Goal: Information Seeking & Learning: Learn about a topic

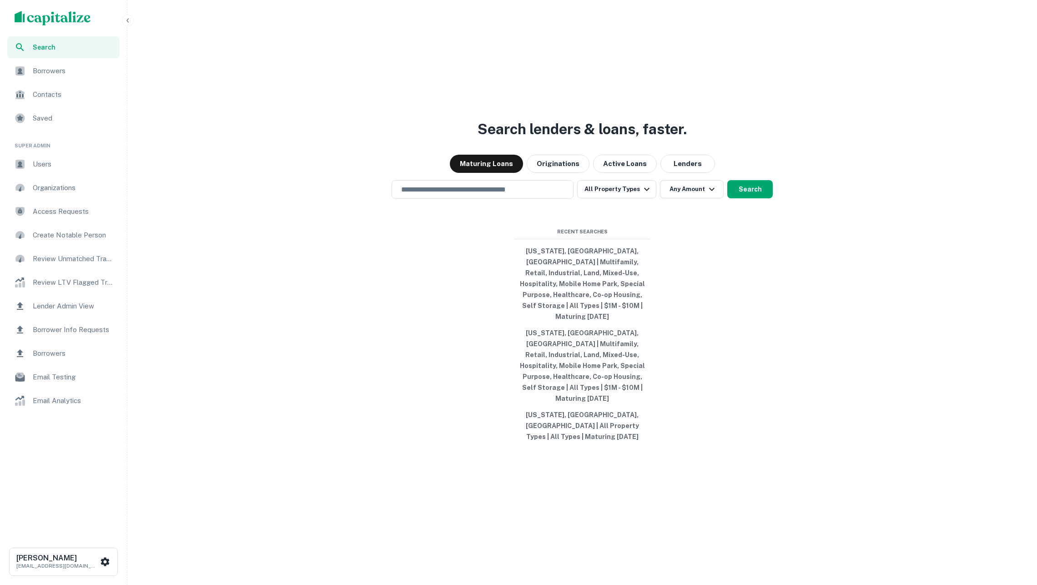
click at [94, 163] on span "Users" at bounding box center [73, 164] width 81 height 11
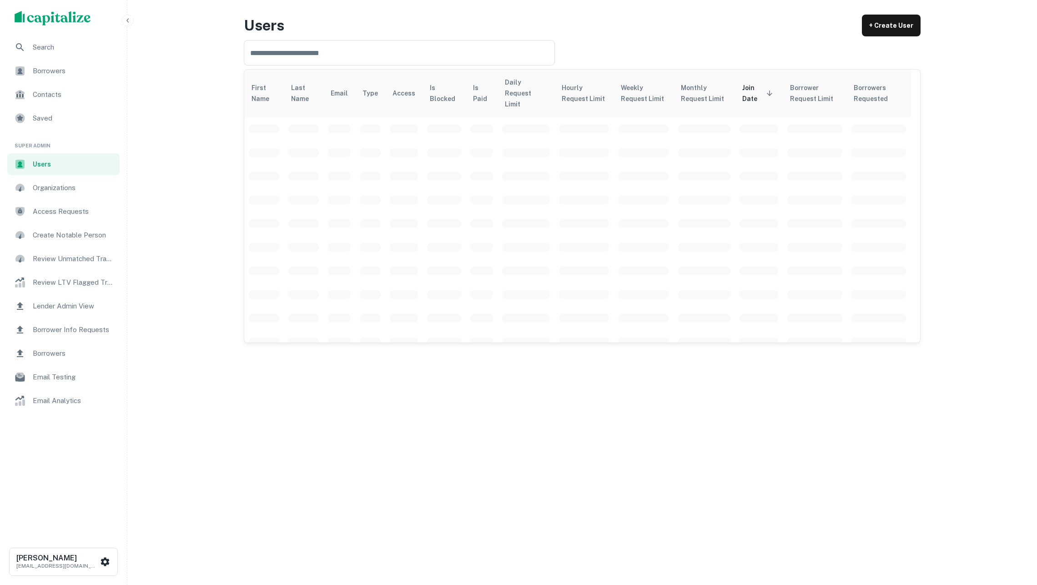
click at [99, 335] on span "Borrower Info Requests" at bounding box center [73, 329] width 81 height 11
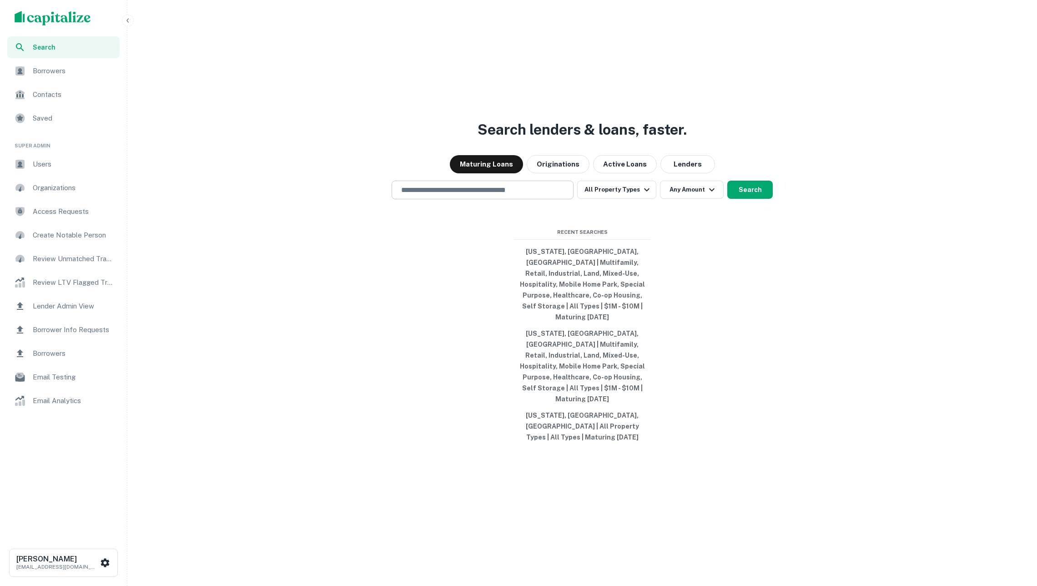
click at [457, 195] on input "text" at bounding box center [483, 190] width 174 height 10
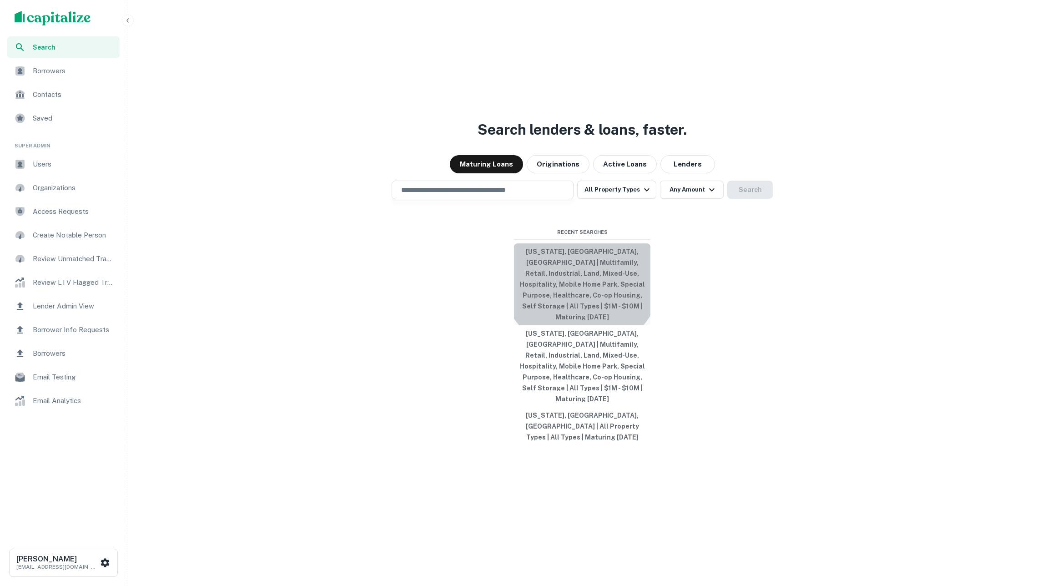
click at [582, 296] on button "New York, NY, USA | Multifamily, Retail, Industrial, Land, Mixed-Use, Hospitali…" at bounding box center [582, 284] width 137 height 82
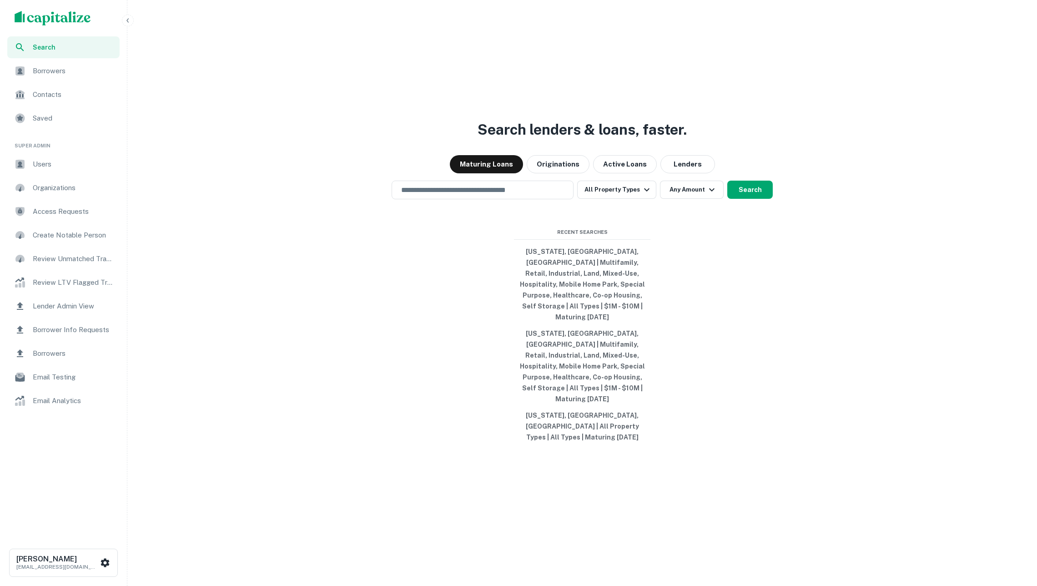
type input "**********"
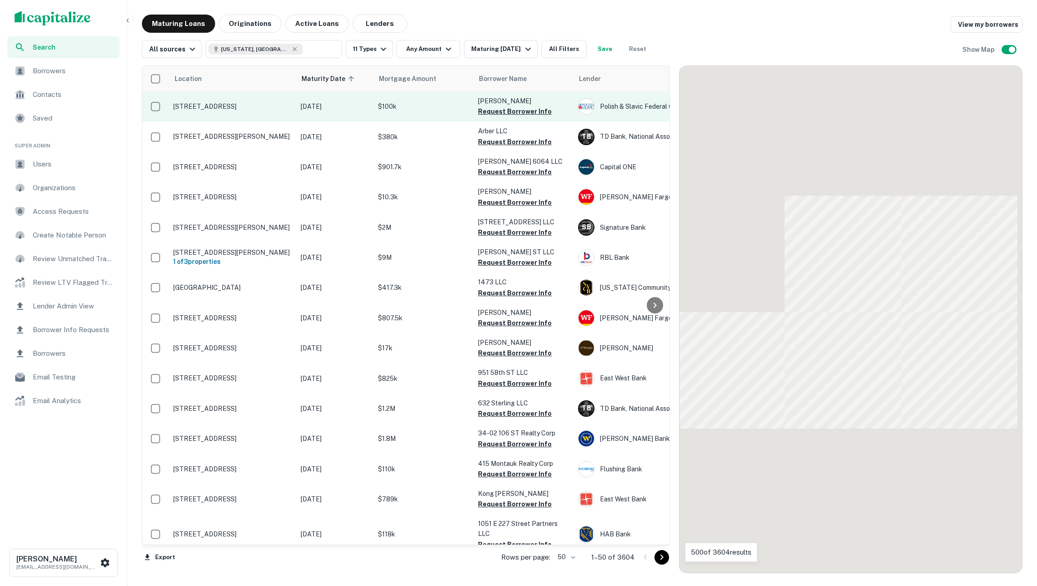
click at [271, 111] on p "6212 Mount Olivet Cres Middle Village, NY11379" at bounding box center [232, 106] width 118 height 8
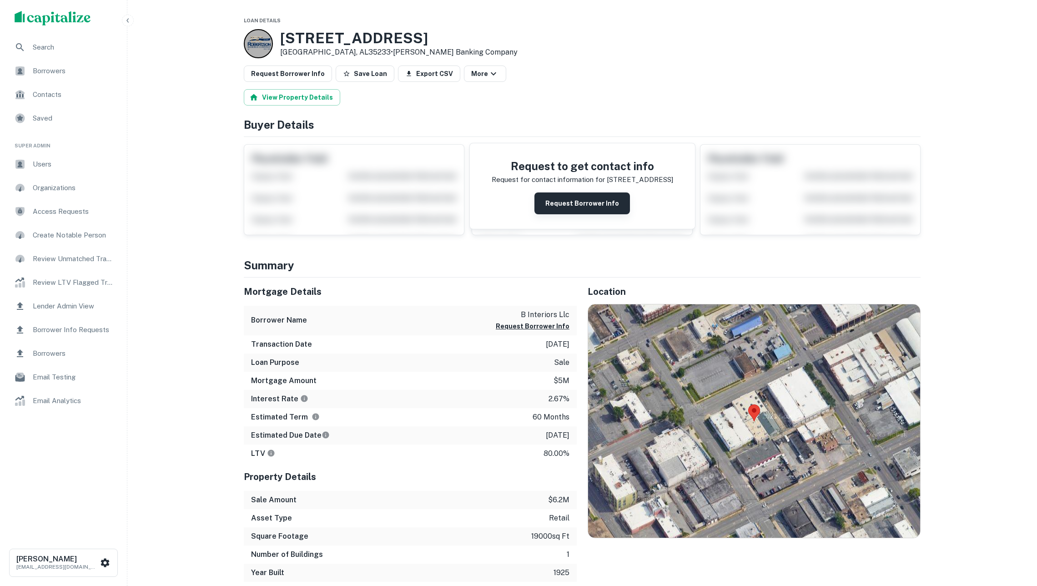
click at [567, 208] on button "Request Borrower Info" at bounding box center [583, 203] width 96 height 22
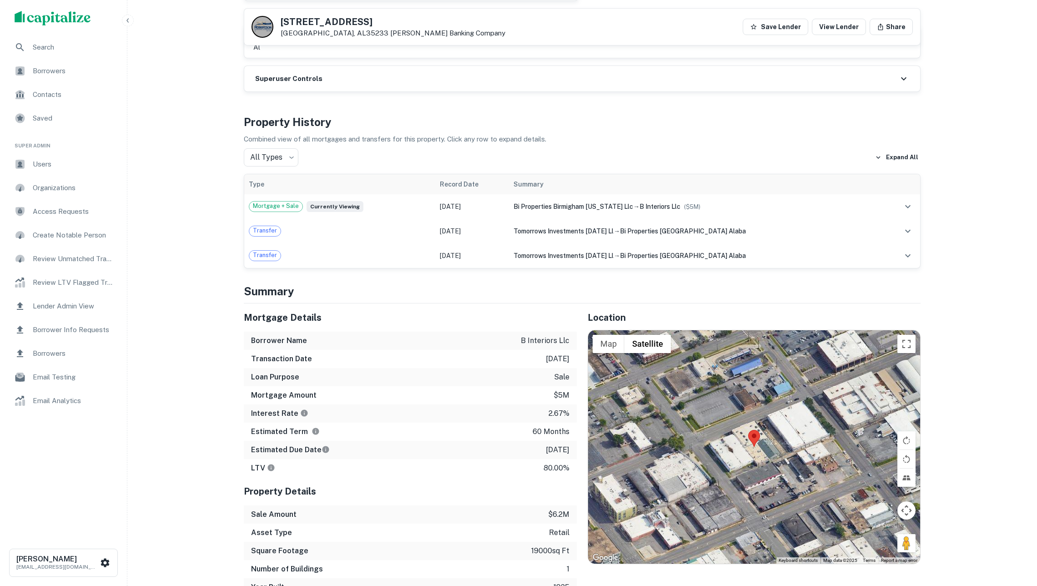
scroll to position [301, 0]
click at [401, 236] on div "Transfer" at bounding box center [340, 230] width 182 height 11
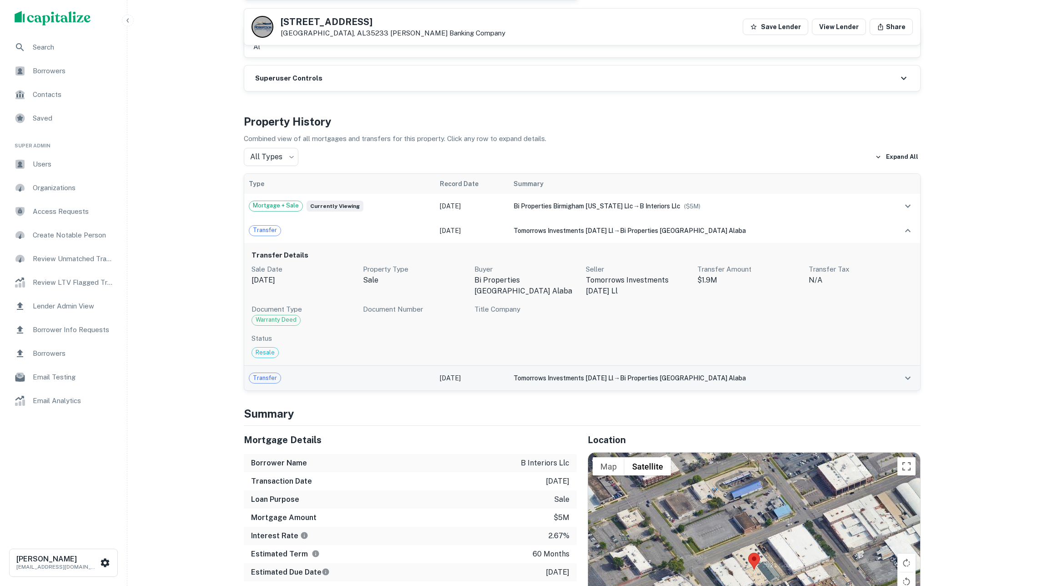
click at [425, 384] on div "Transfer" at bounding box center [340, 378] width 182 height 11
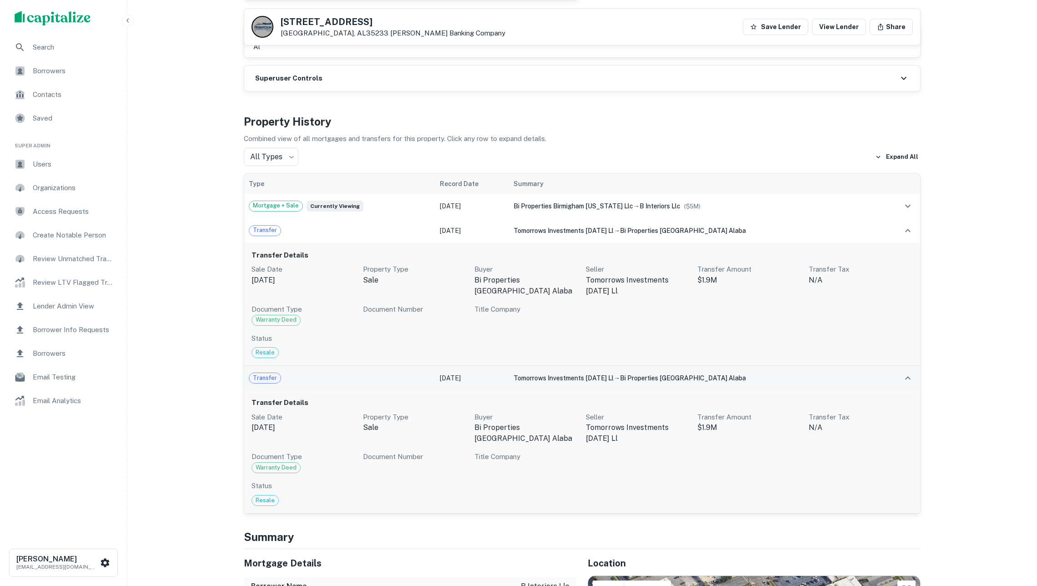
click at [425, 384] on div "Transfer" at bounding box center [340, 378] width 182 height 11
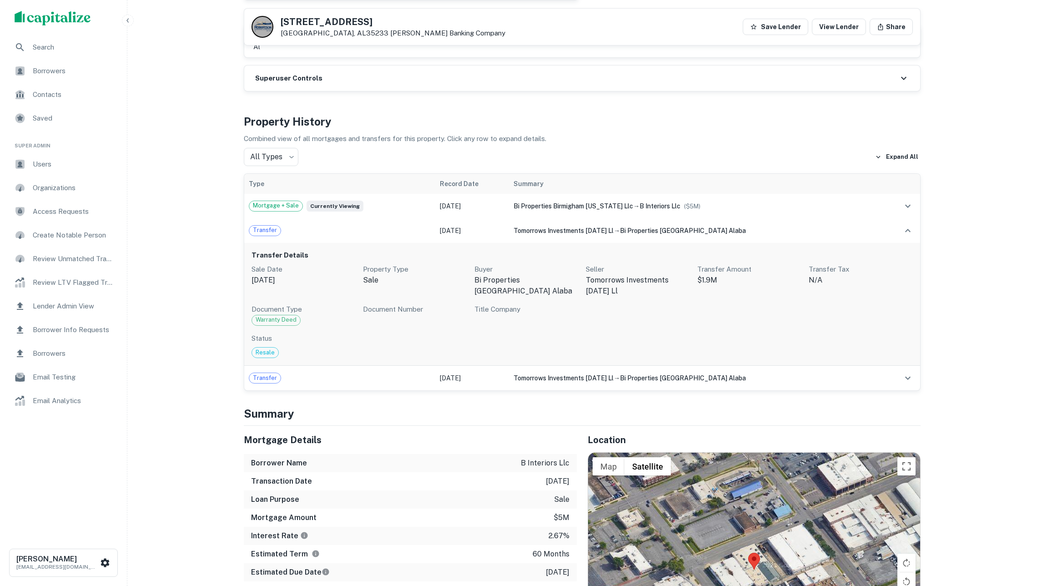
click at [408, 273] on div "Transfer Details Sale Date Jun 12, 2014 Property Type sale Buyer bi properties …" at bounding box center [582, 304] width 676 height 123
click at [428, 261] on h6 "Transfer Details" at bounding box center [583, 255] width 662 height 10
click at [294, 261] on h6 "Transfer Details" at bounding box center [583, 255] width 662 height 10
click at [418, 358] on div "Resale" at bounding box center [583, 352] width 662 height 11
click at [907, 366] on div "Transfer Details Sale Date Jun 12, 2014 Property Type sale Buyer bi properties …" at bounding box center [582, 304] width 676 height 123
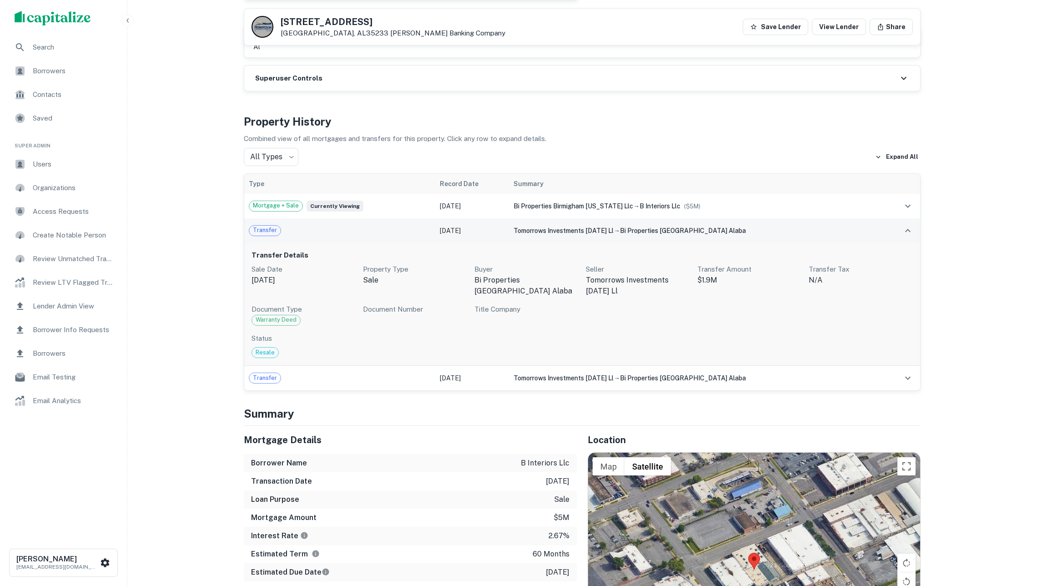
click at [907, 232] on icon "expand row" at bounding box center [908, 230] width 5 height 3
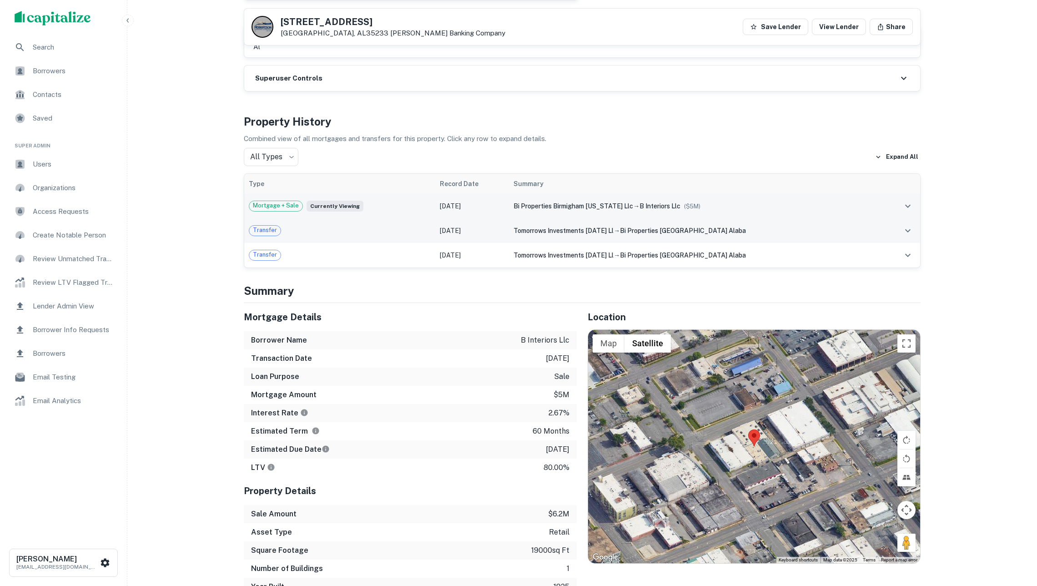
click at [906, 212] on icon "expand row" at bounding box center [908, 206] width 11 height 11
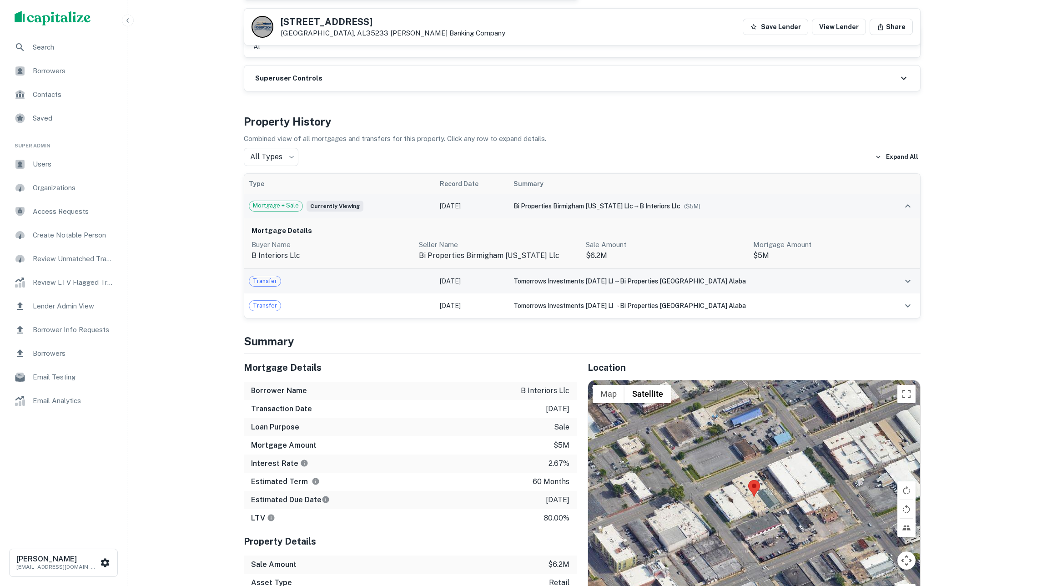
click at [906, 212] on icon "expand row" at bounding box center [908, 206] width 11 height 11
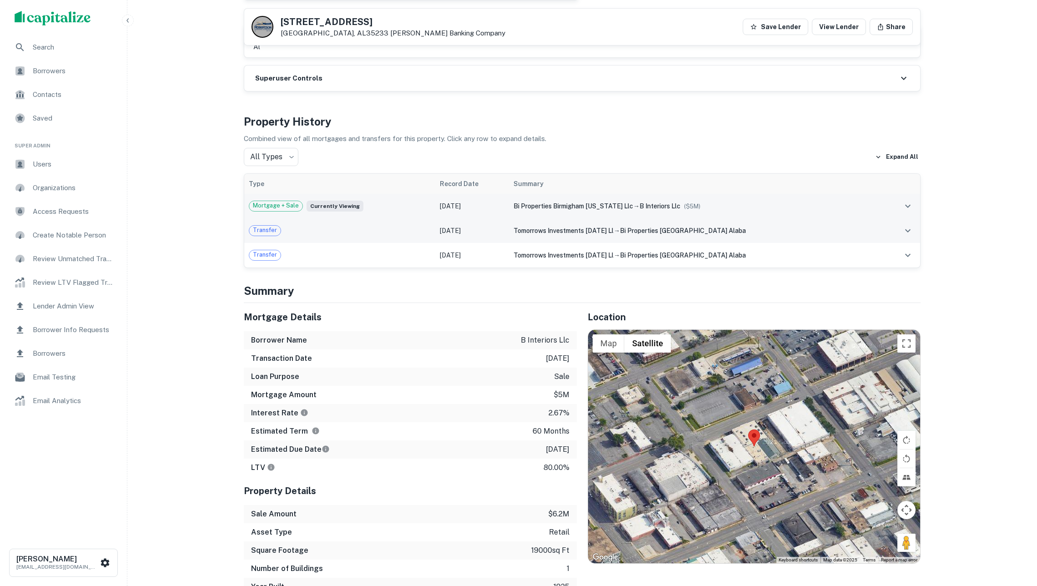
click at [906, 207] on icon "expand row" at bounding box center [908, 205] width 5 height 3
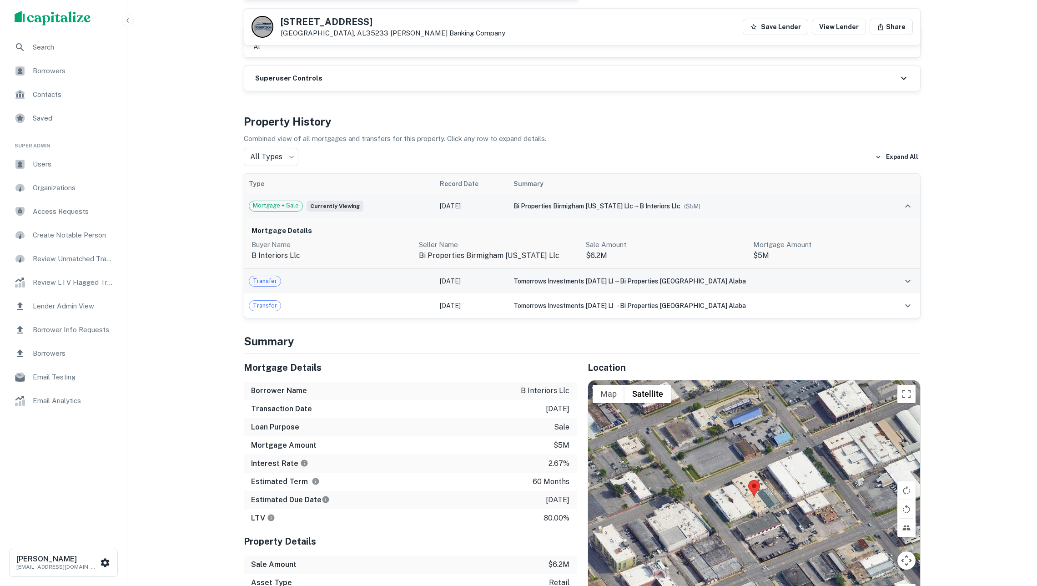
click at [906, 212] on icon "expand row" at bounding box center [908, 206] width 11 height 11
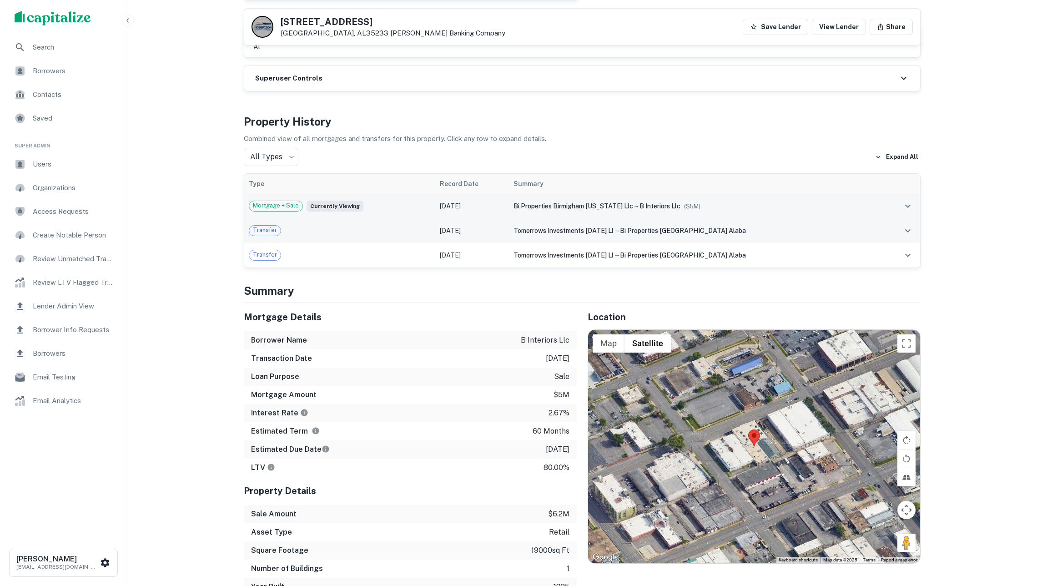
click at [906, 207] on icon "expand row" at bounding box center [908, 205] width 5 height 3
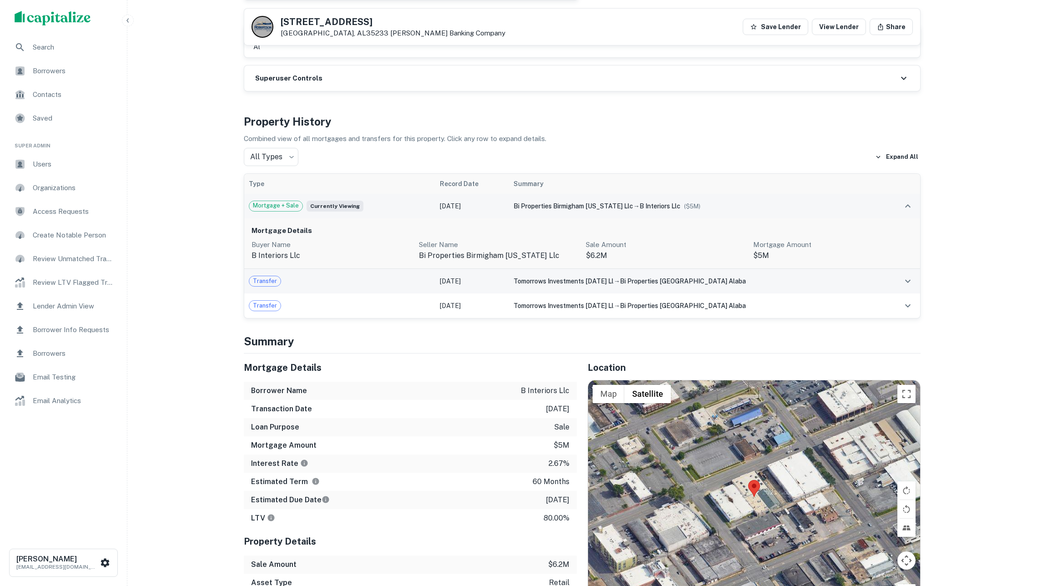
click at [907, 212] on icon "expand row" at bounding box center [908, 206] width 11 height 11
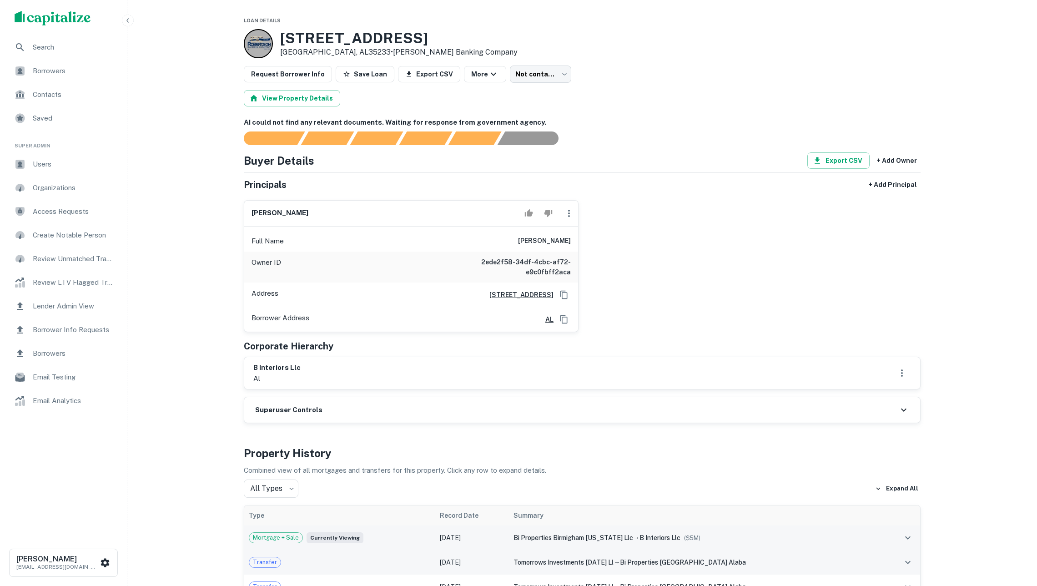
scroll to position [0, 0]
click at [562, 298] on icon "Copy Address" at bounding box center [564, 294] width 9 height 9
click at [767, 274] on div "mouron, michael Full Name mouron, michael Owner ID 2ede2f58-34df-4cbc-af72-e9c0…" at bounding box center [579, 262] width 684 height 140
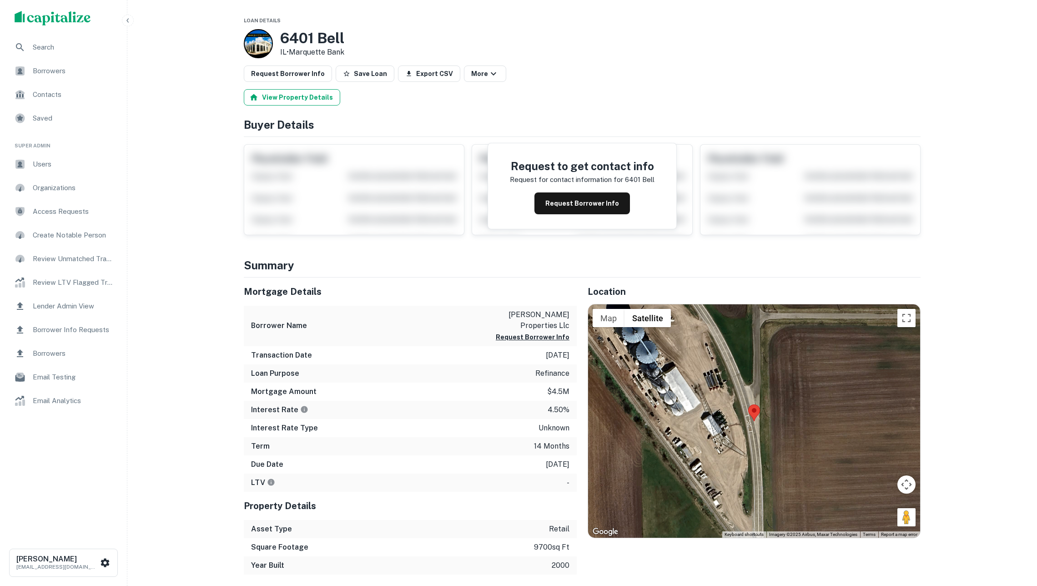
click at [303, 97] on button "View Property Details" at bounding box center [292, 97] width 96 height 16
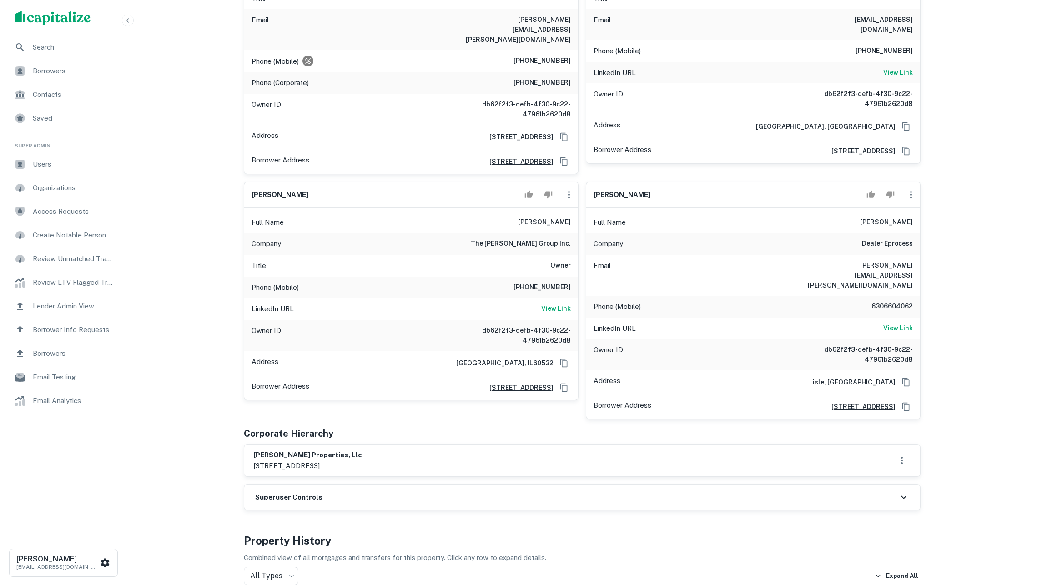
scroll to position [681, 0]
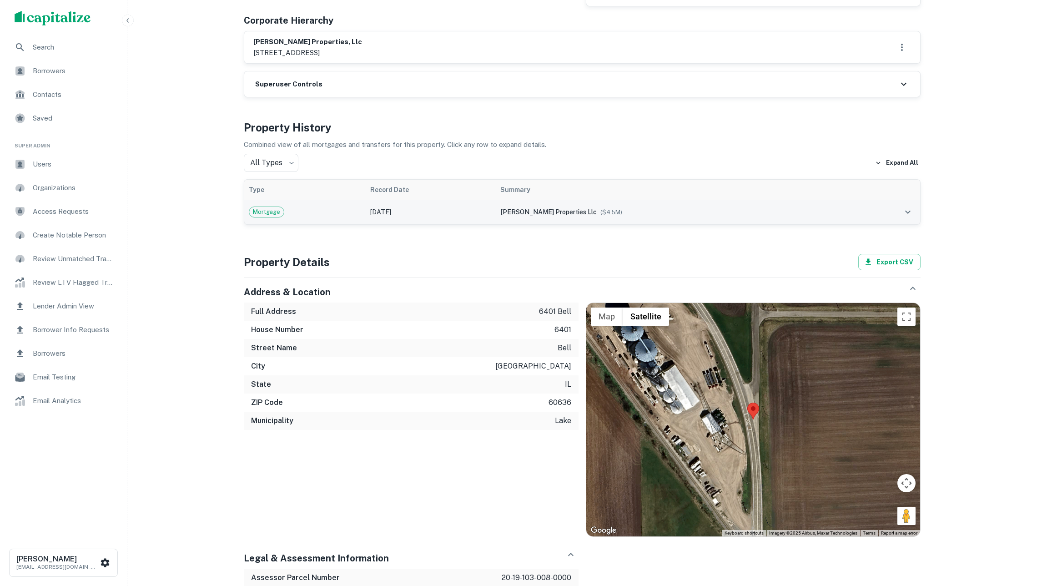
click at [415, 200] on td "Jan 01, 2014" at bounding box center [431, 212] width 130 height 25
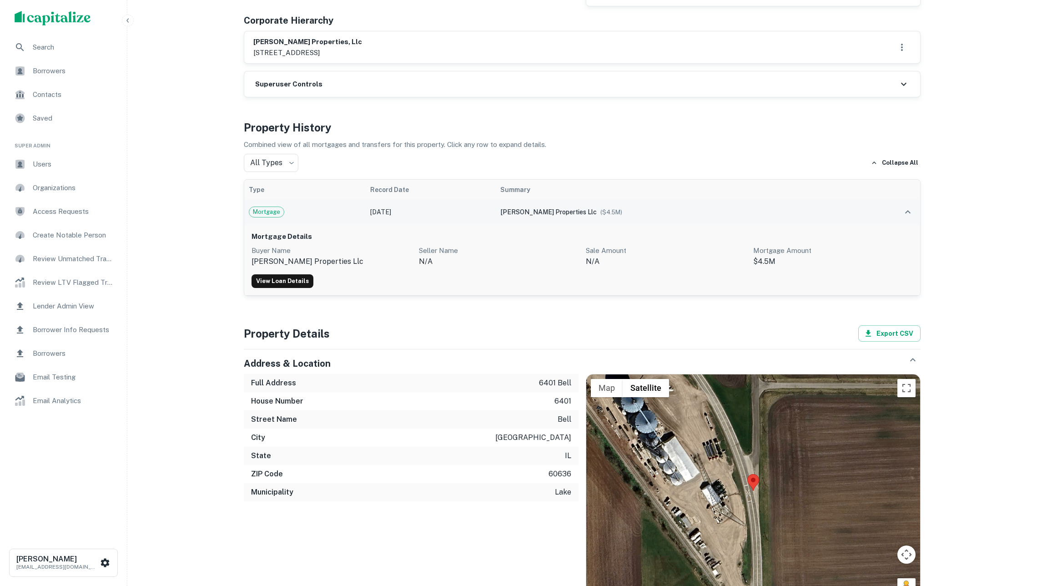
click at [414, 200] on td "Jan 01, 2014" at bounding box center [431, 212] width 130 height 25
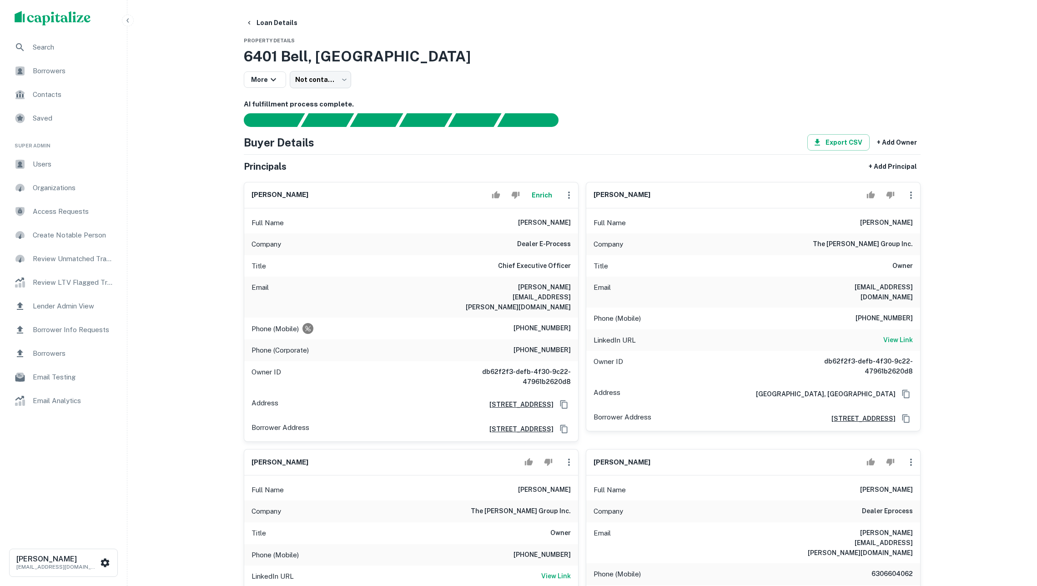
scroll to position [774, 0]
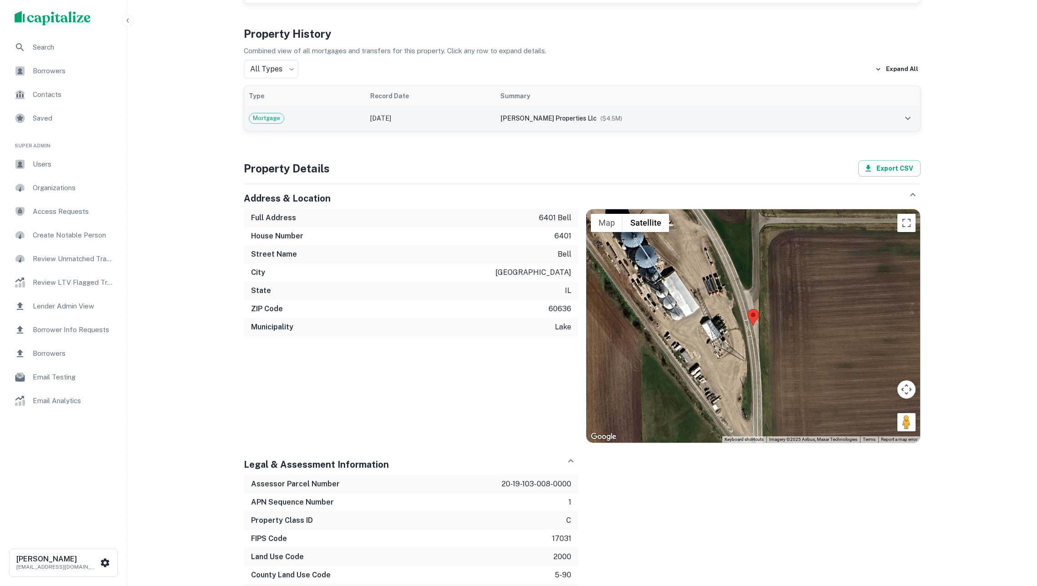
click at [418, 111] on td "Jan 01, 2014" at bounding box center [431, 118] width 130 height 25
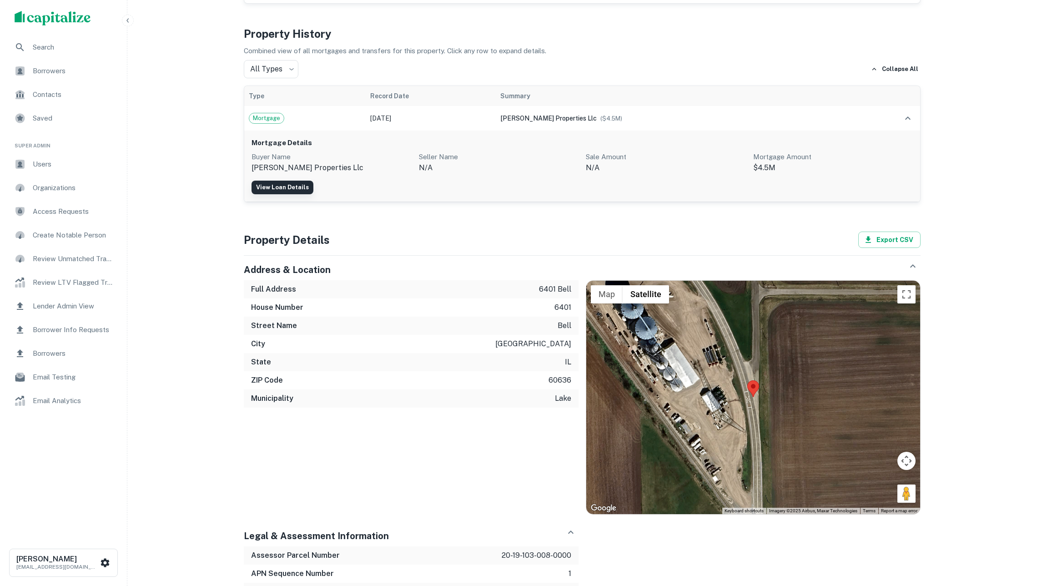
click at [282, 181] on link "View Loan Details" at bounding box center [283, 188] width 62 height 14
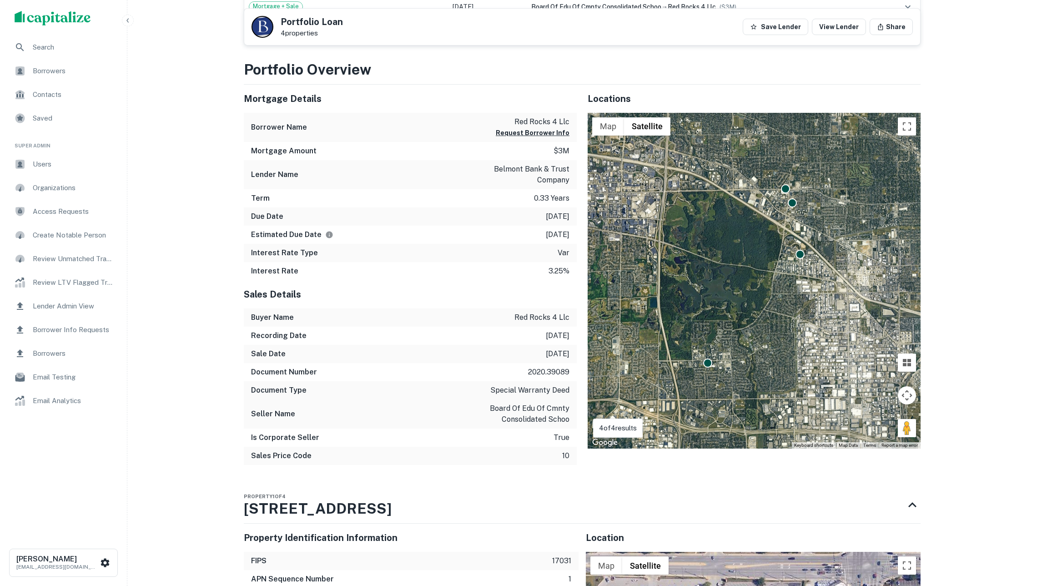
scroll to position [343, 0]
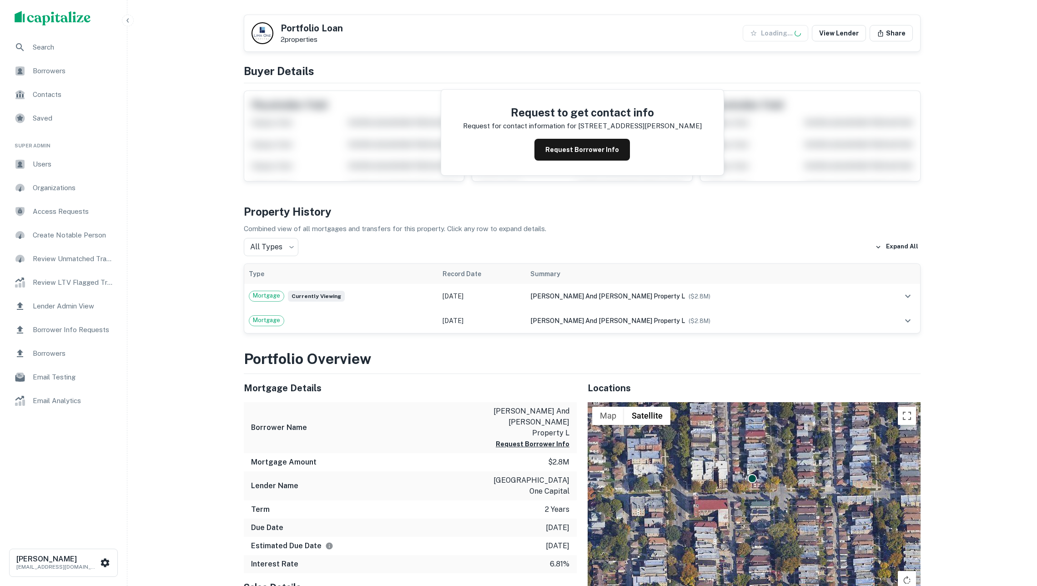
scroll to position [352, 0]
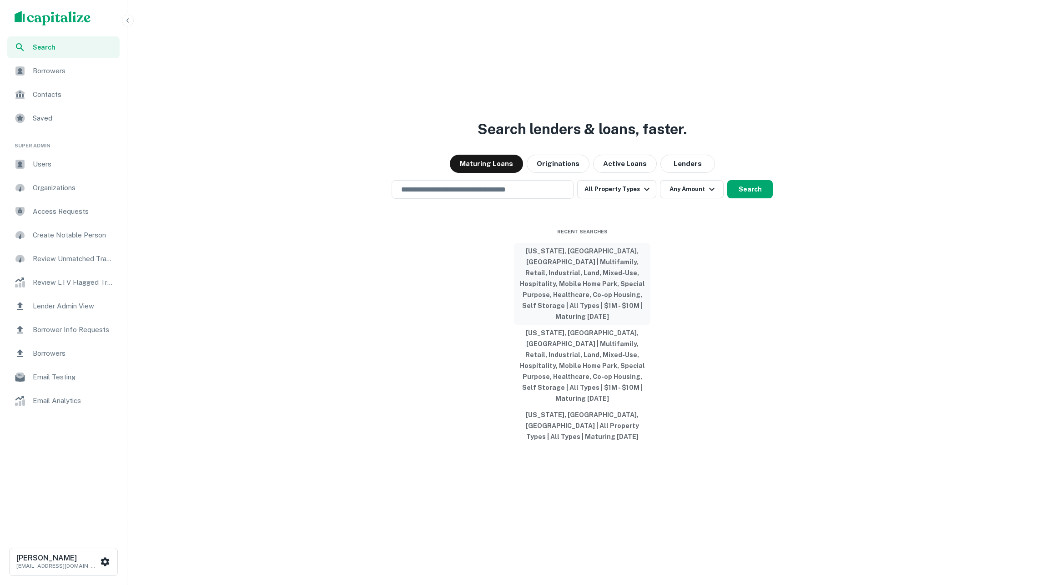
click at [599, 307] on button "New York, NY, USA | Multifamily, Retail, Industrial, Land, Mixed-Use, Hospitali…" at bounding box center [582, 284] width 137 height 82
type input "**********"
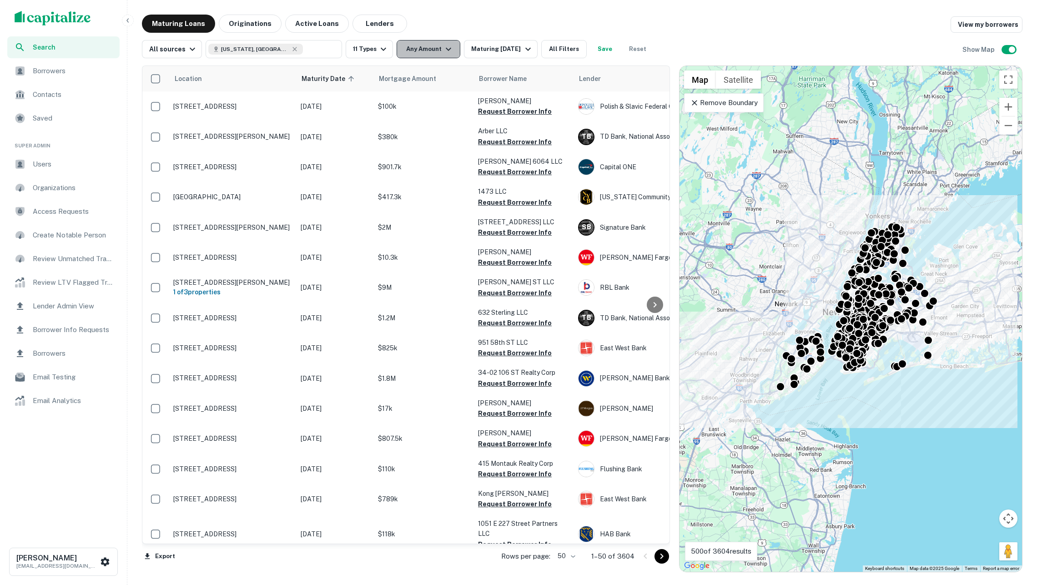
click at [420, 51] on button "Any Amount" at bounding box center [429, 49] width 64 height 18
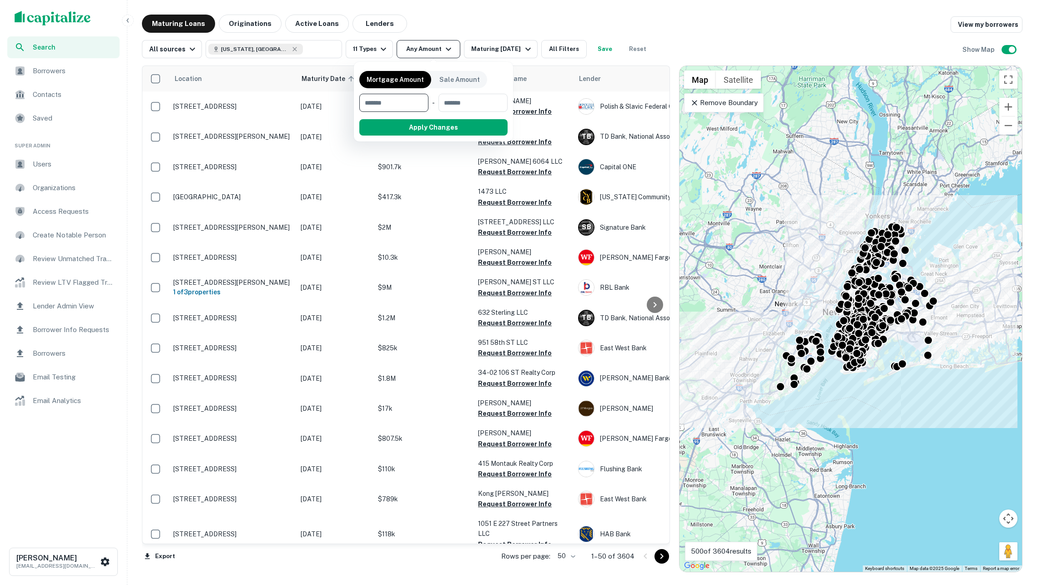
type input "*"
type input "*******"
click at [445, 132] on button "Apply Changes" at bounding box center [450, 127] width 116 height 16
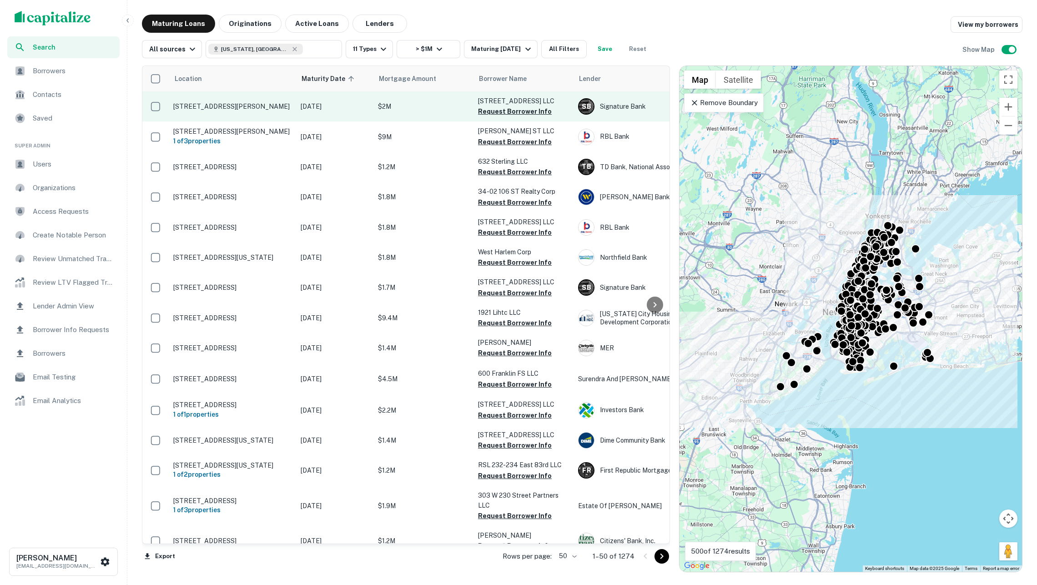
click at [287, 103] on p "535 Graham Ave Brooklyn, NY11222" at bounding box center [232, 106] width 118 height 8
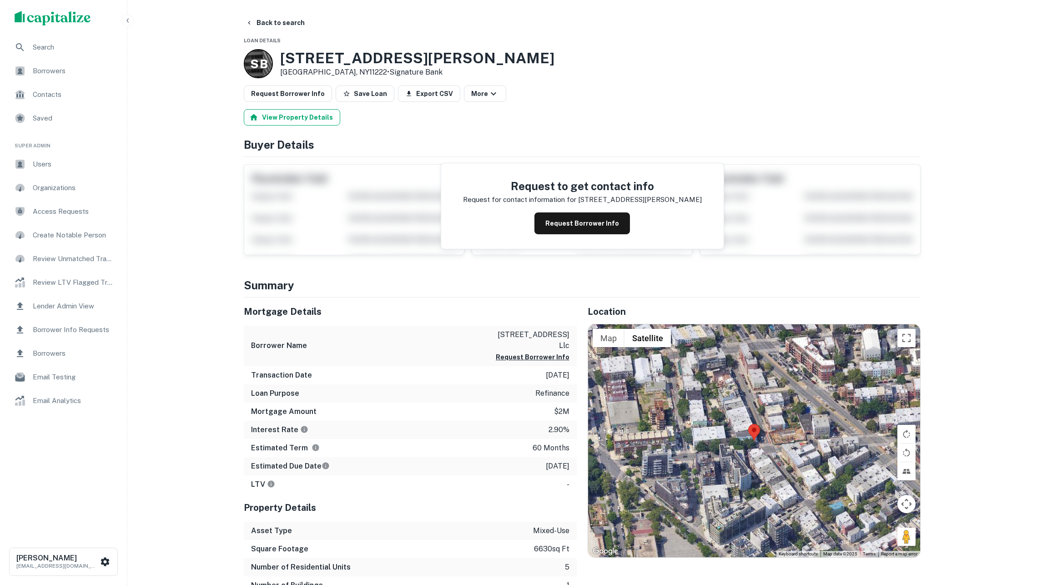
click at [272, 117] on button "View Property Details" at bounding box center [292, 117] width 96 height 16
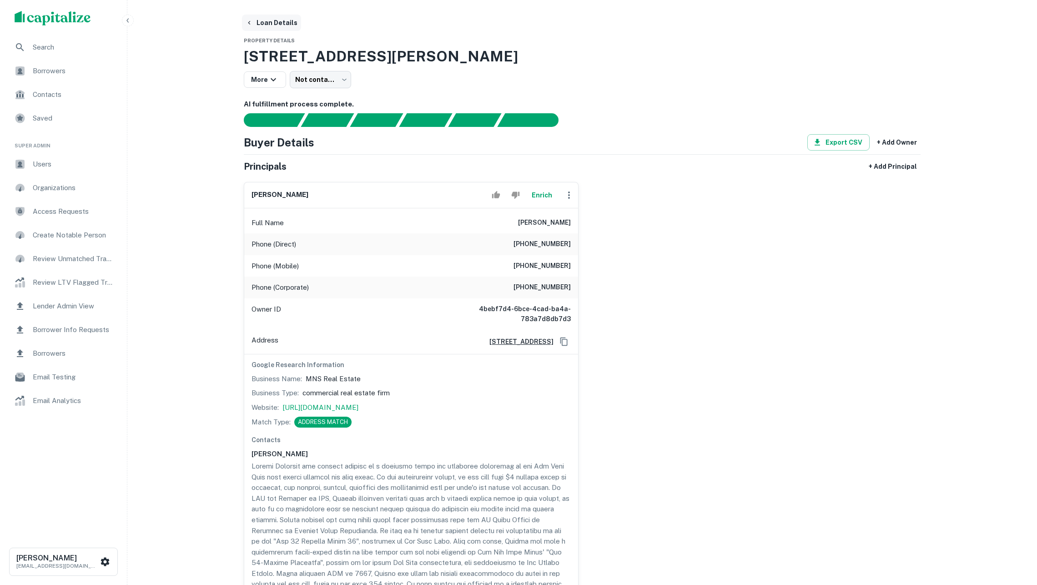
click at [281, 20] on button "Loan Details" at bounding box center [271, 23] width 59 height 16
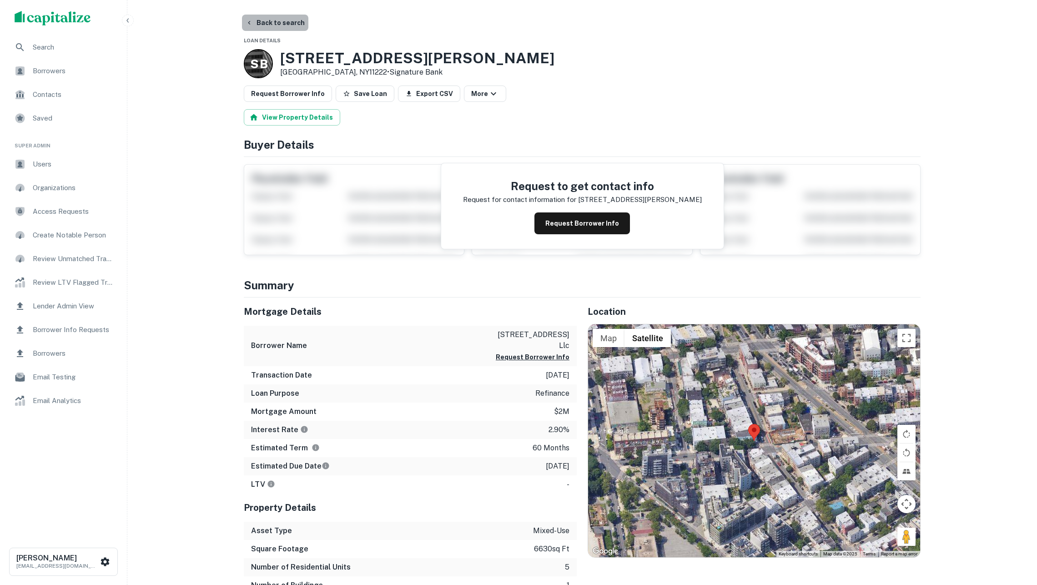
click at [289, 24] on button "Back to search" at bounding box center [275, 23] width 66 height 16
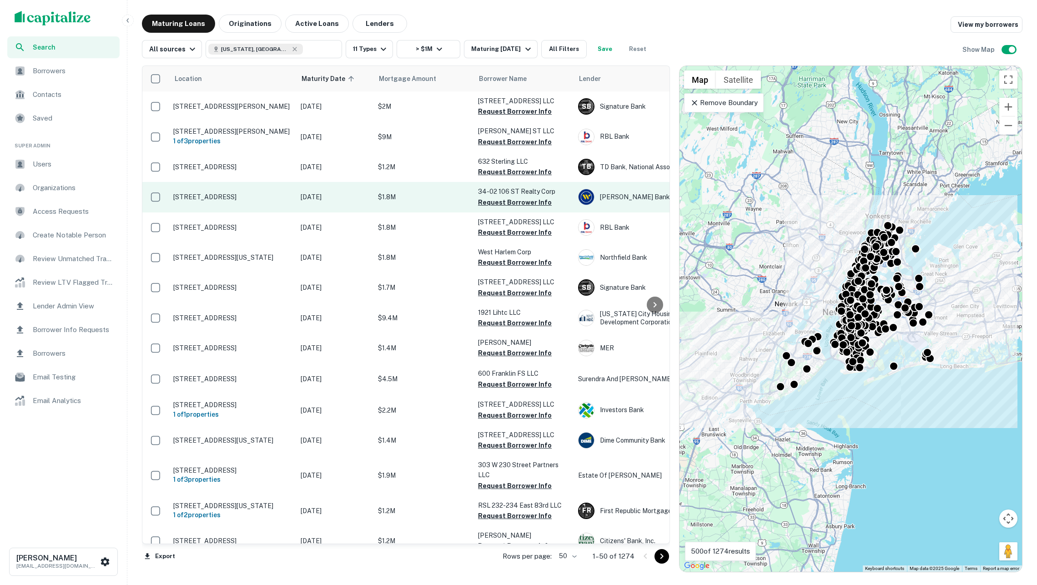
click at [439, 197] on p "$1.8M" at bounding box center [423, 197] width 91 height 10
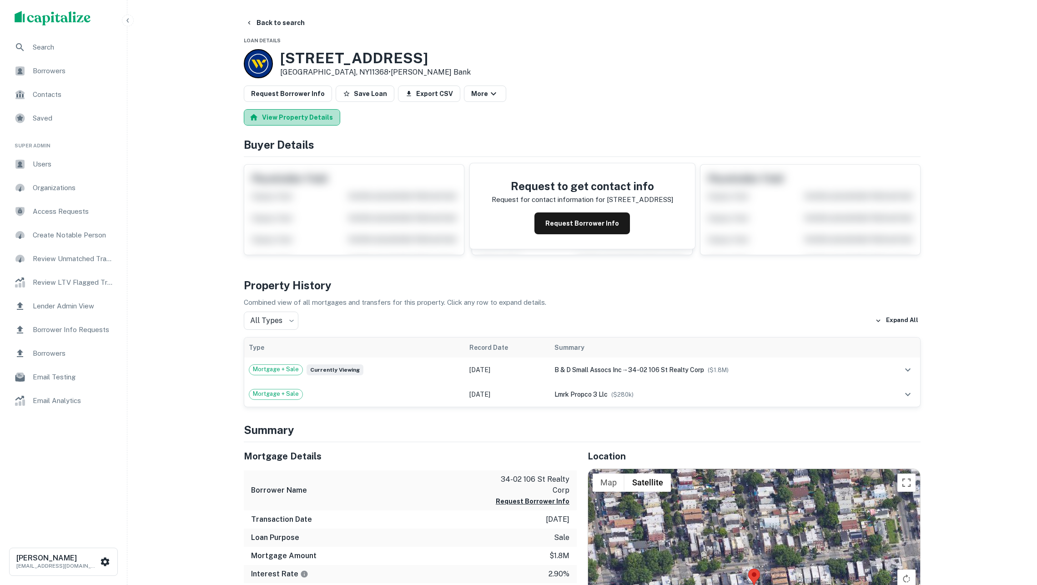
click at [300, 126] on button "View Property Details" at bounding box center [292, 117] width 96 height 16
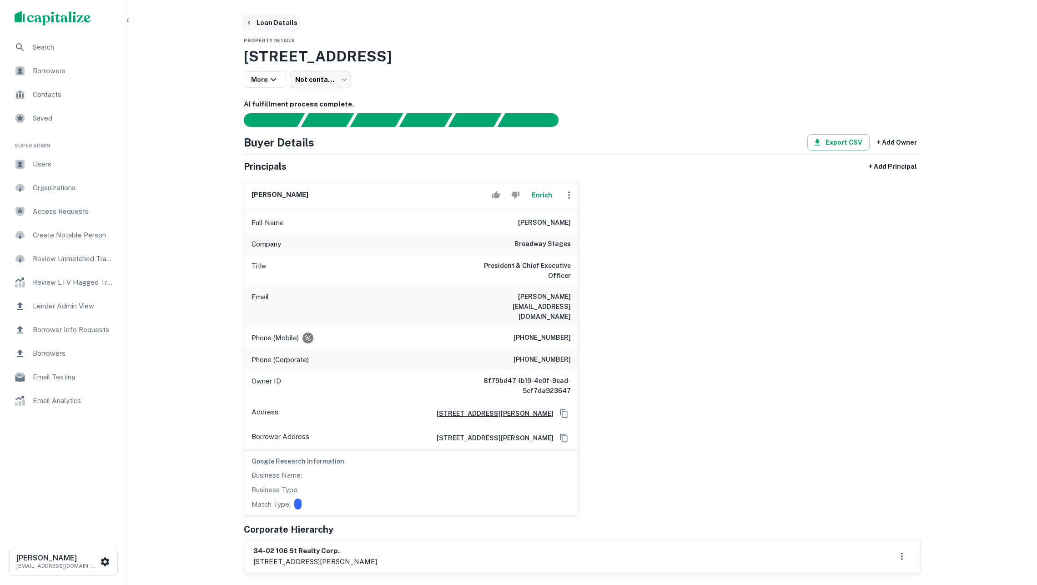
click at [270, 20] on button "Loan Details" at bounding box center [271, 23] width 59 height 16
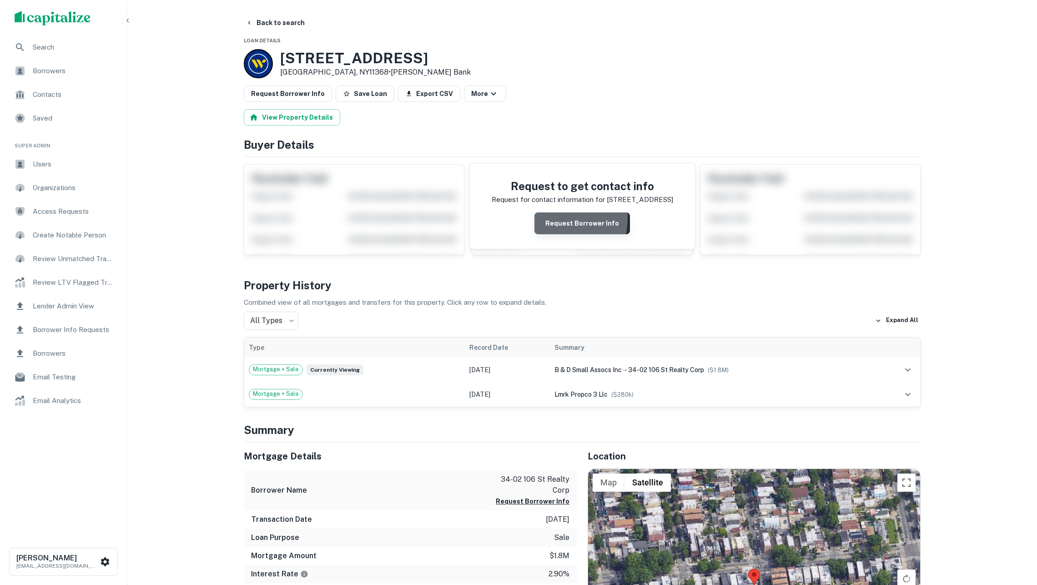
click at [549, 224] on button "Request Borrower Info" at bounding box center [583, 224] width 96 height 22
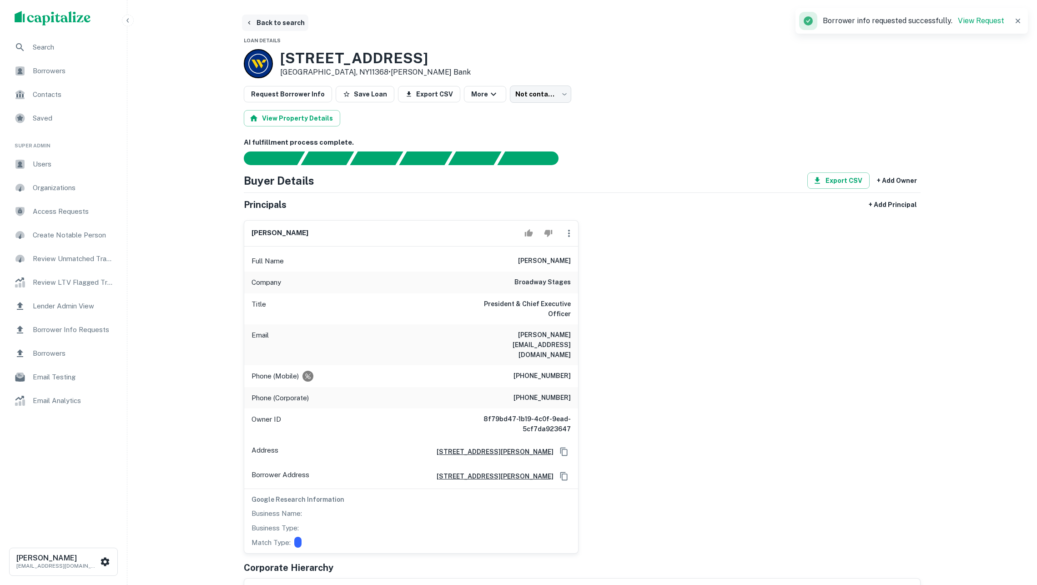
click at [273, 20] on button "Back to search" at bounding box center [275, 23] width 66 height 16
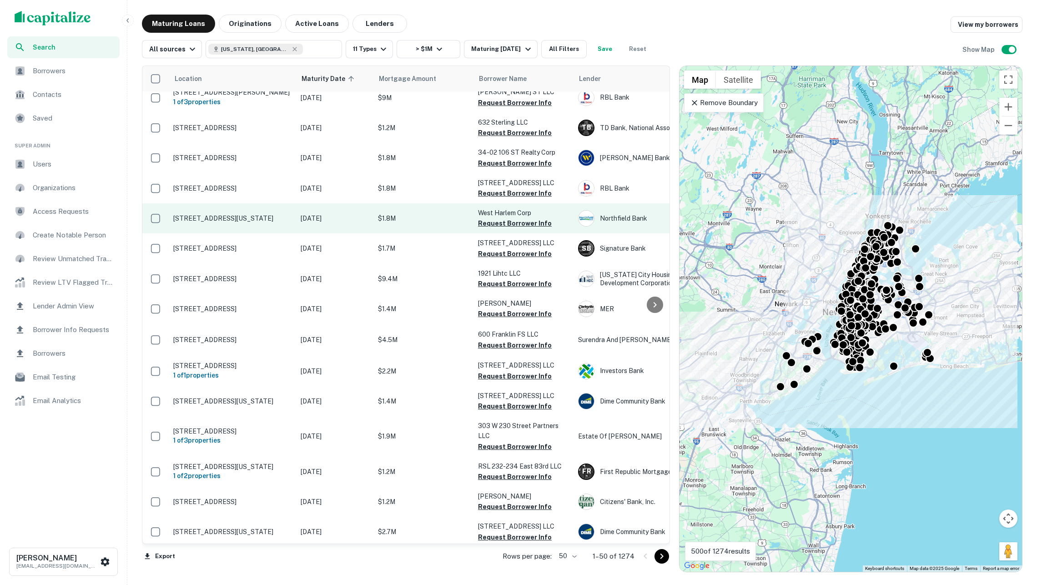
scroll to position [41, 0]
click at [273, 213] on p "59 W 128th St New York, NY10027" at bounding box center [232, 217] width 118 height 8
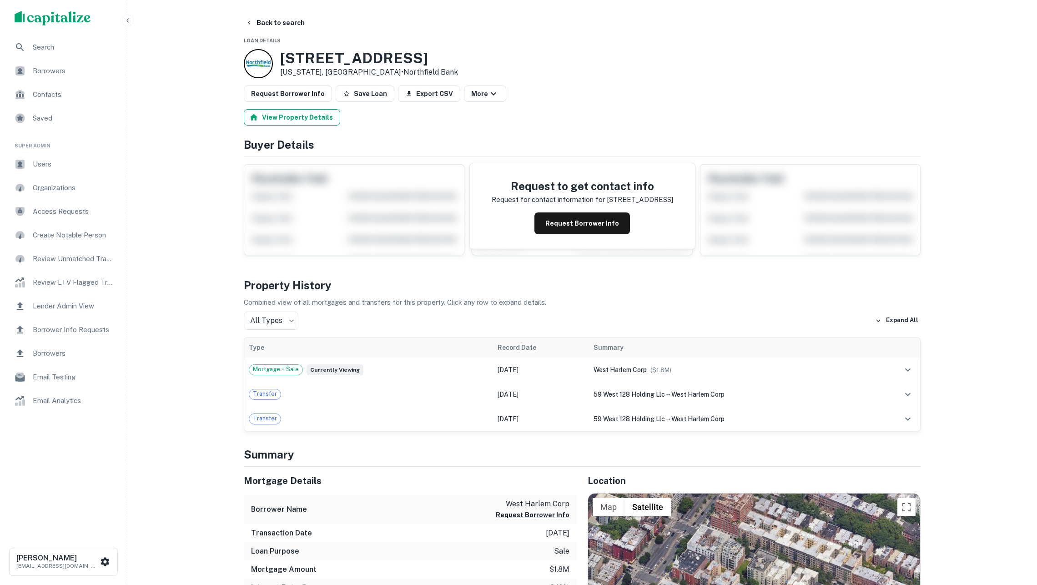
click at [315, 125] on button "View Property Details" at bounding box center [292, 117] width 96 height 16
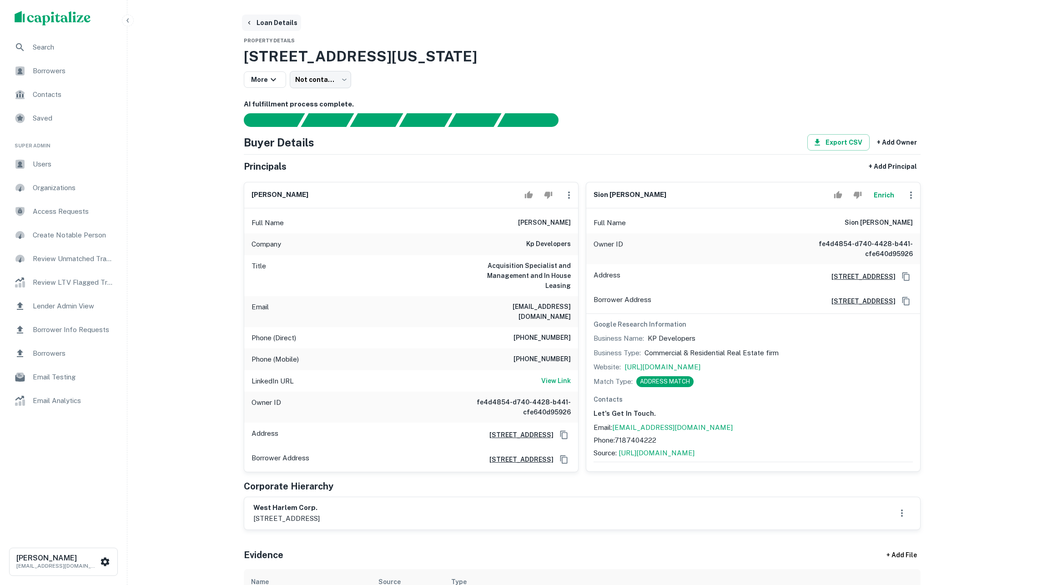
click at [286, 25] on button "Loan Details" at bounding box center [271, 23] width 59 height 16
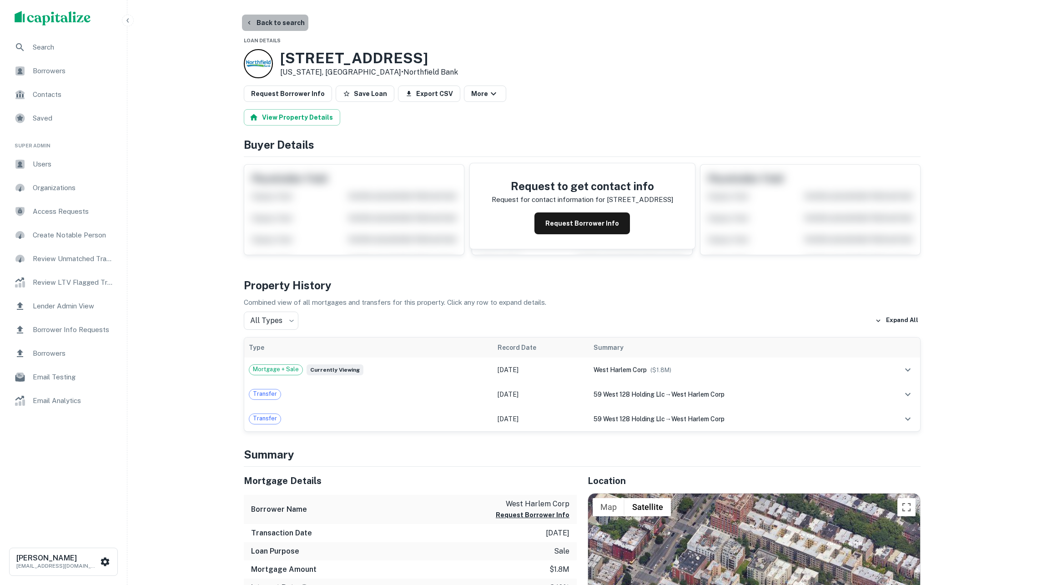
click at [272, 25] on button "Back to search" at bounding box center [275, 23] width 66 height 16
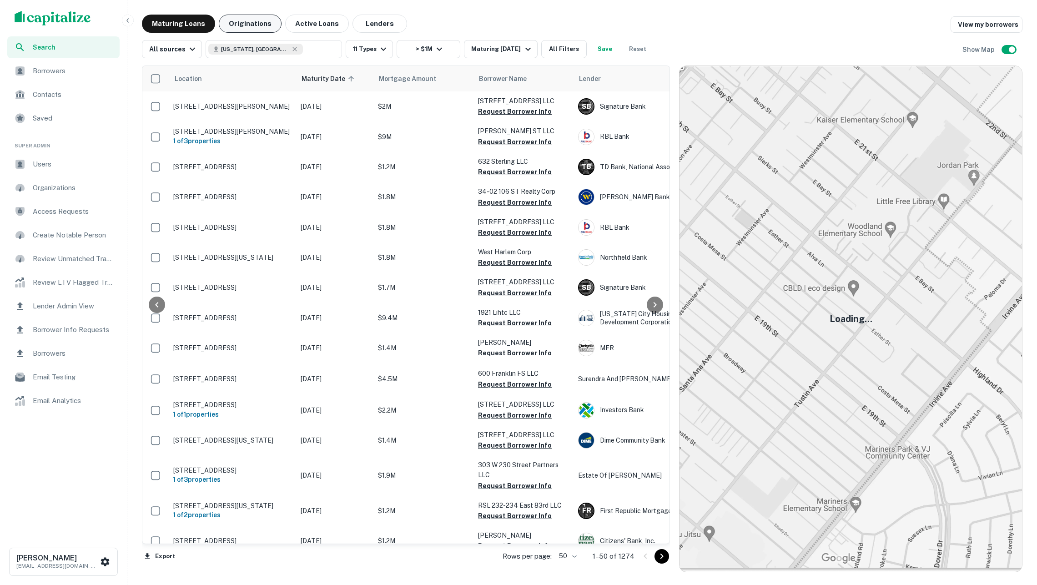
click at [258, 25] on button "Originations" at bounding box center [250, 24] width 63 height 18
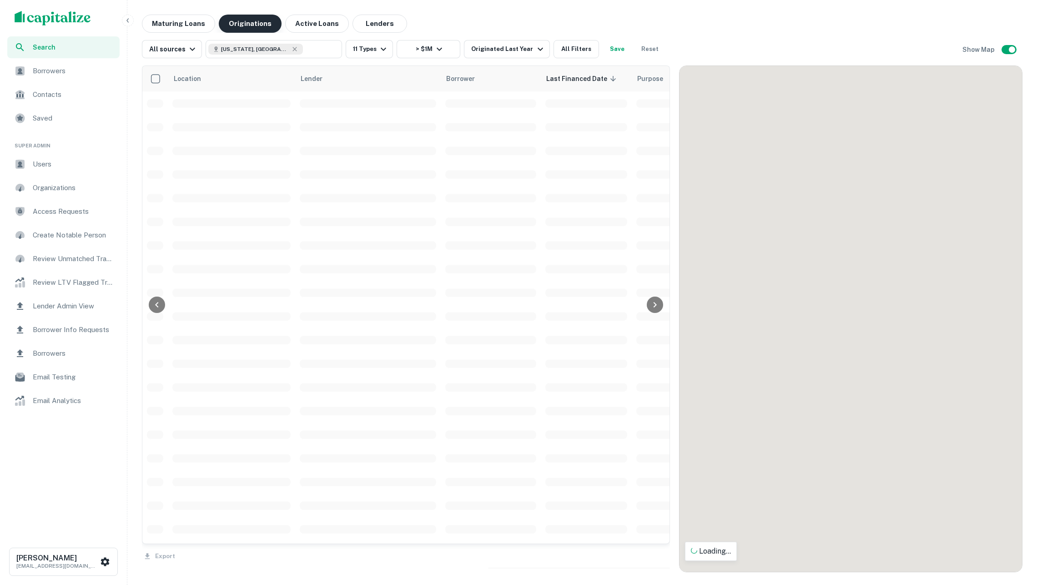
scroll to position [40, 0]
click at [197, 24] on button "Maturing Loans" at bounding box center [178, 24] width 73 height 18
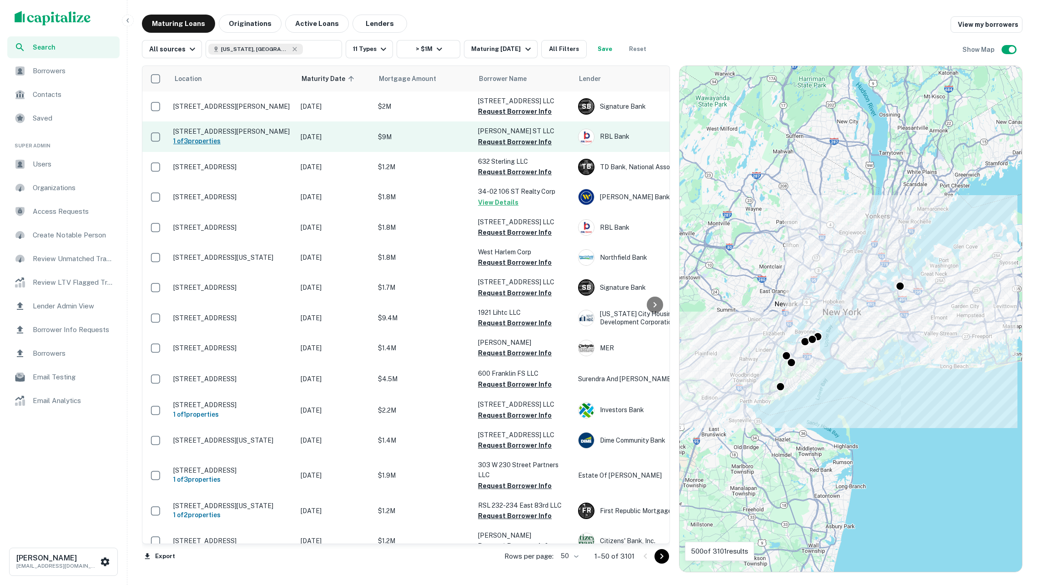
scroll to position [40, 0]
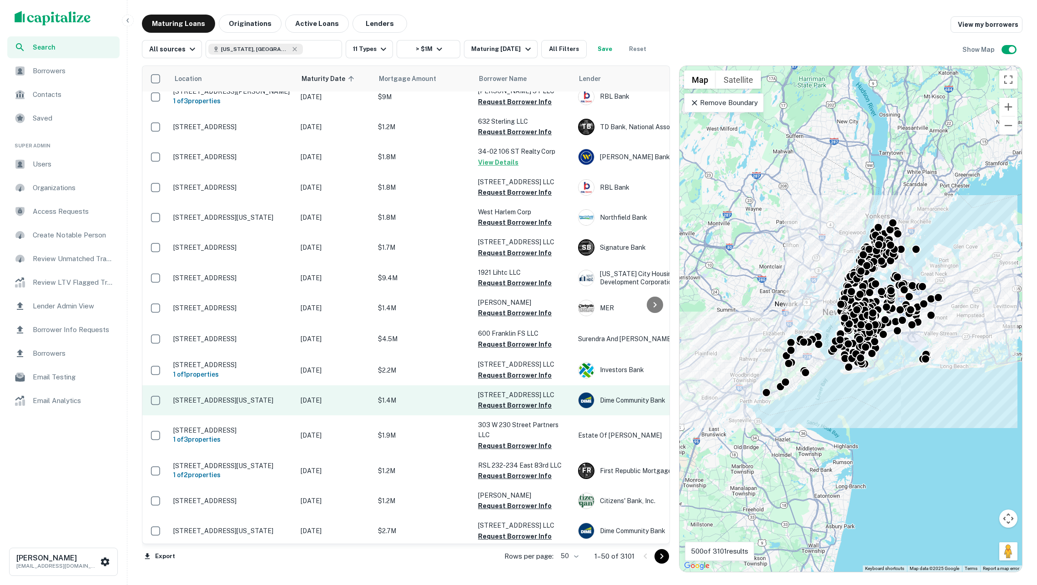
click at [443, 397] on p "$1.4M" at bounding box center [423, 400] width 91 height 10
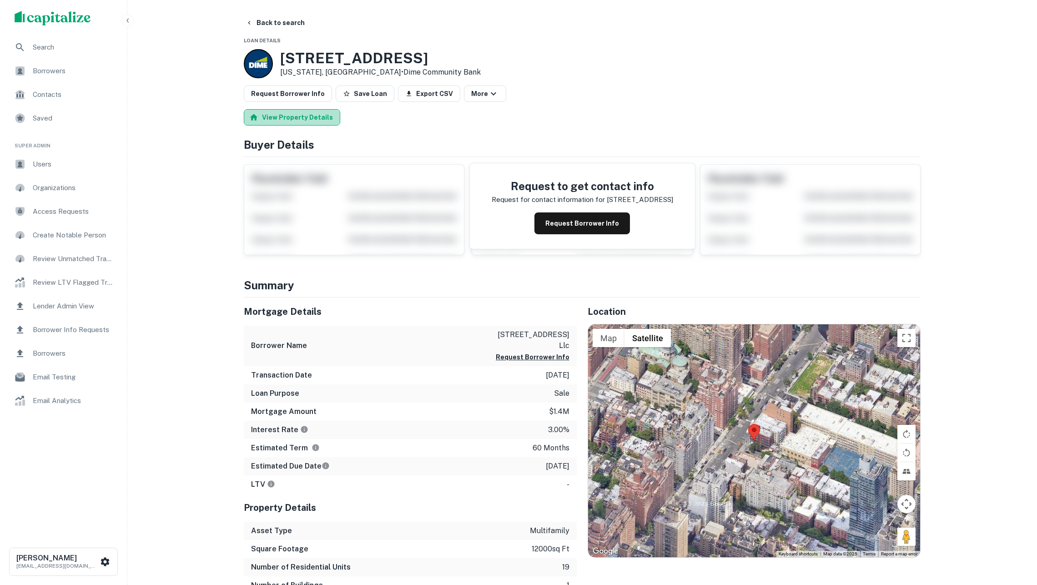
drag, startPoint x: 323, startPoint y: 120, endPoint x: 329, endPoint y: 120, distance: 6.4
click at [323, 120] on button "View Property Details" at bounding box center [292, 117] width 96 height 16
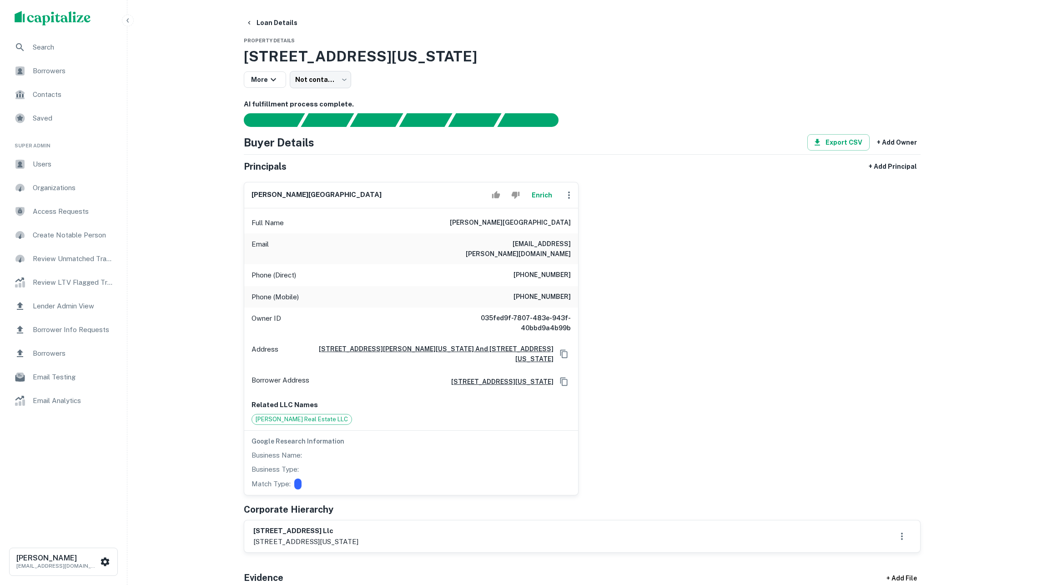
click at [263, 21] on button "Loan Details" at bounding box center [271, 23] width 59 height 16
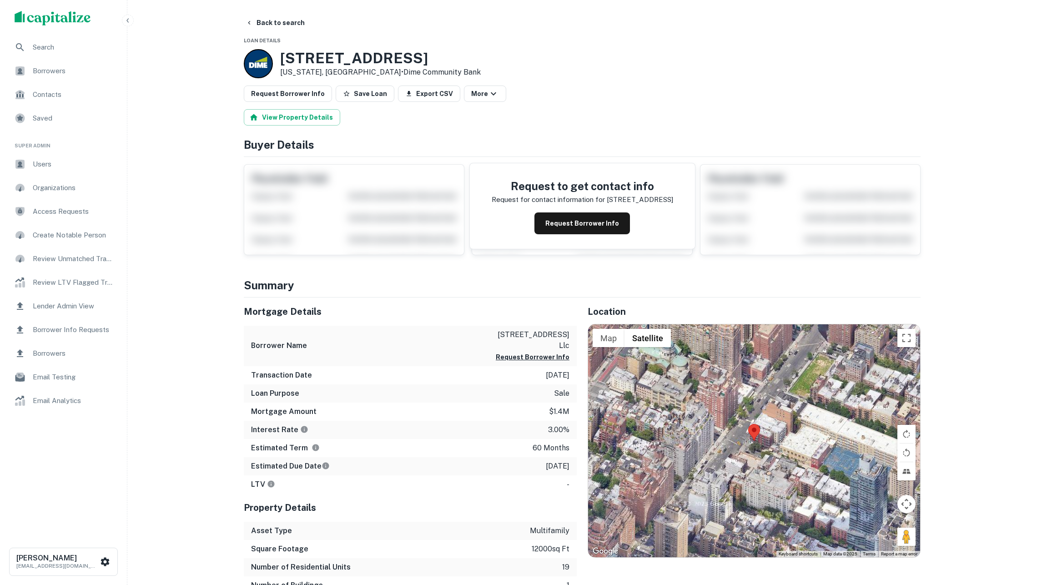
click at [602, 116] on div "View Property Details" at bounding box center [582, 117] width 677 height 16
click at [273, 20] on button "Back to search" at bounding box center [275, 23] width 66 height 16
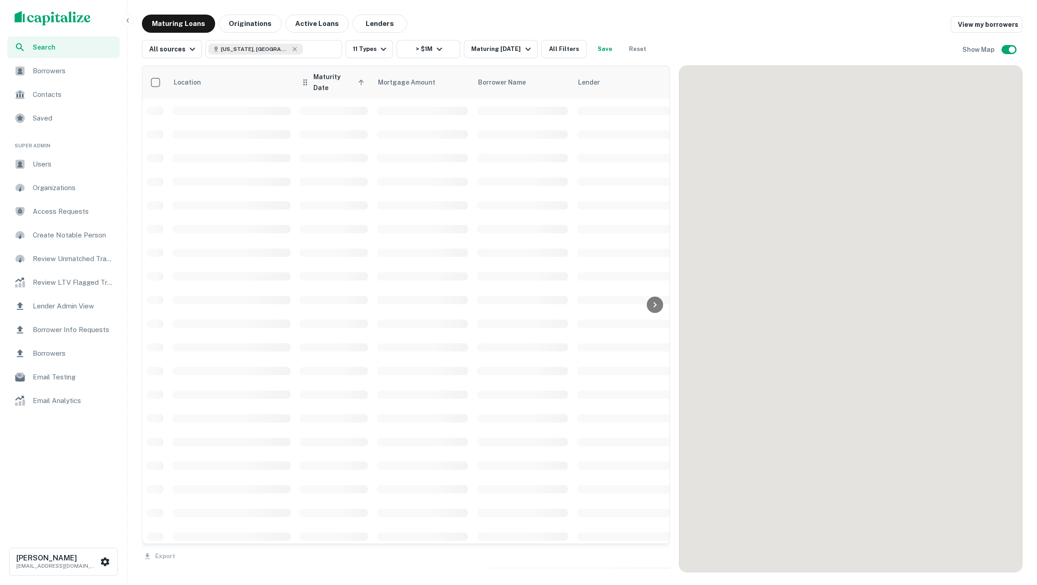
scroll to position [40, 0]
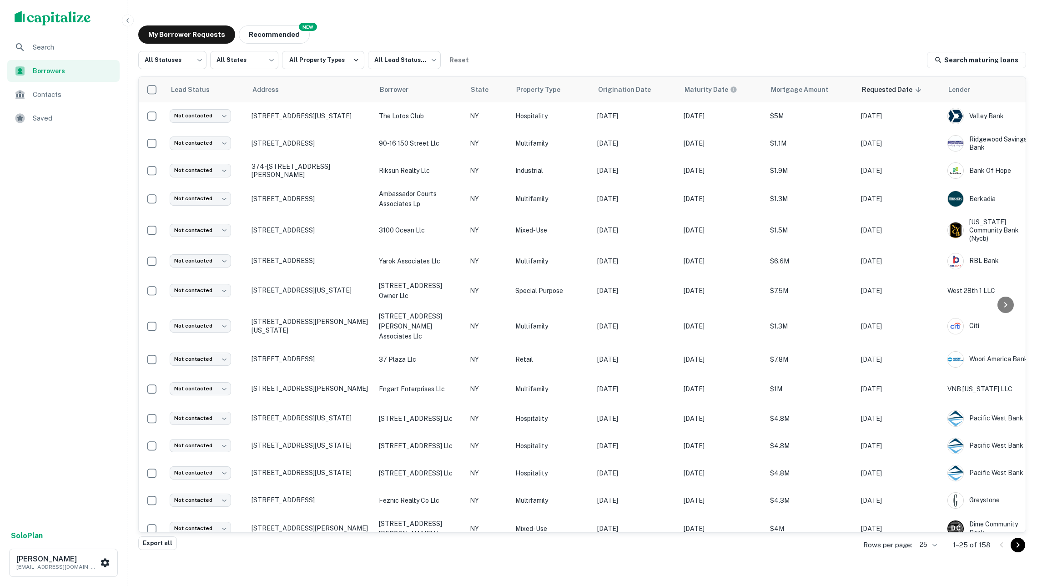
click at [514, 31] on div "My Borrower Requests NEW Recommended" at bounding box center [582, 34] width 888 height 18
